Goal: Task Accomplishment & Management: Manage account settings

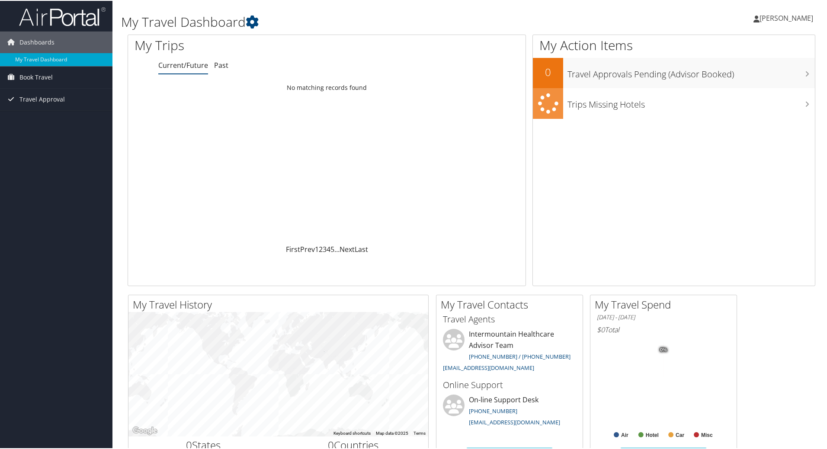
click at [792, 19] on span "[PERSON_NAME]" at bounding box center [786, 18] width 54 height 10
click at [728, 51] on link "My Settings" at bounding box center [763, 47] width 96 height 15
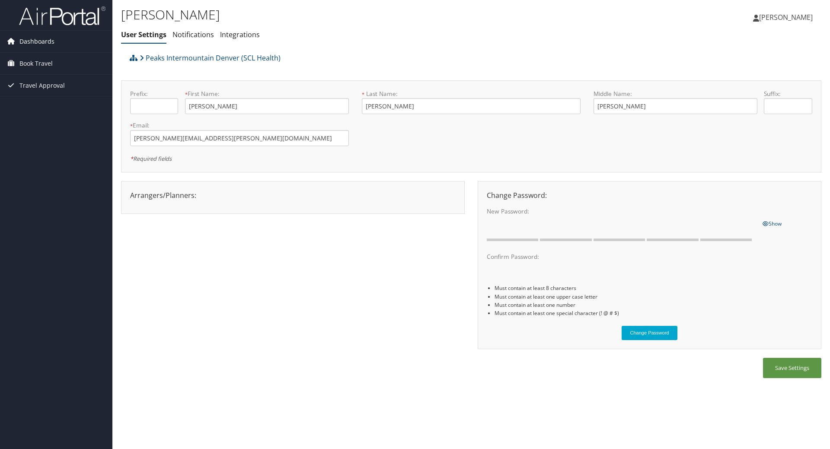
click at [38, 35] on span "Dashboards" at bounding box center [36, 42] width 35 height 22
click at [36, 38] on span "Dashboards" at bounding box center [36, 42] width 35 height 22
click at [69, 22] on img at bounding box center [62, 16] width 86 height 20
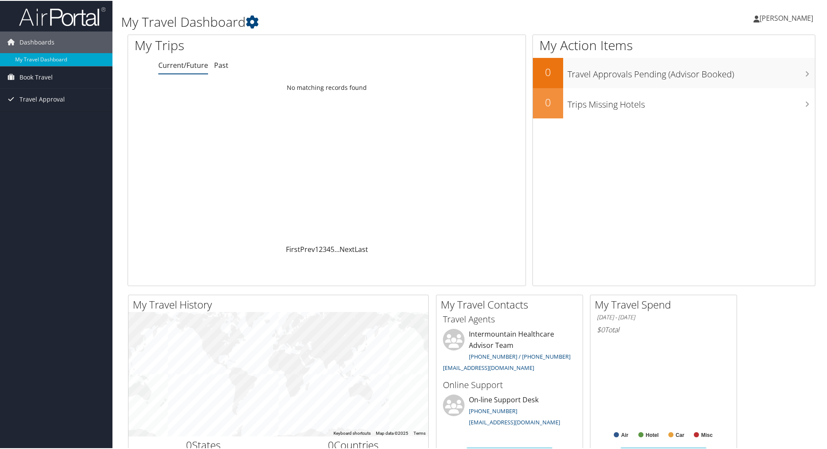
click at [775, 16] on span "[PERSON_NAME]" at bounding box center [786, 18] width 54 height 10
click at [755, 73] on link "View Travel Profile" at bounding box center [763, 77] width 96 height 15
